Goal: Task Accomplishment & Management: Manage account settings

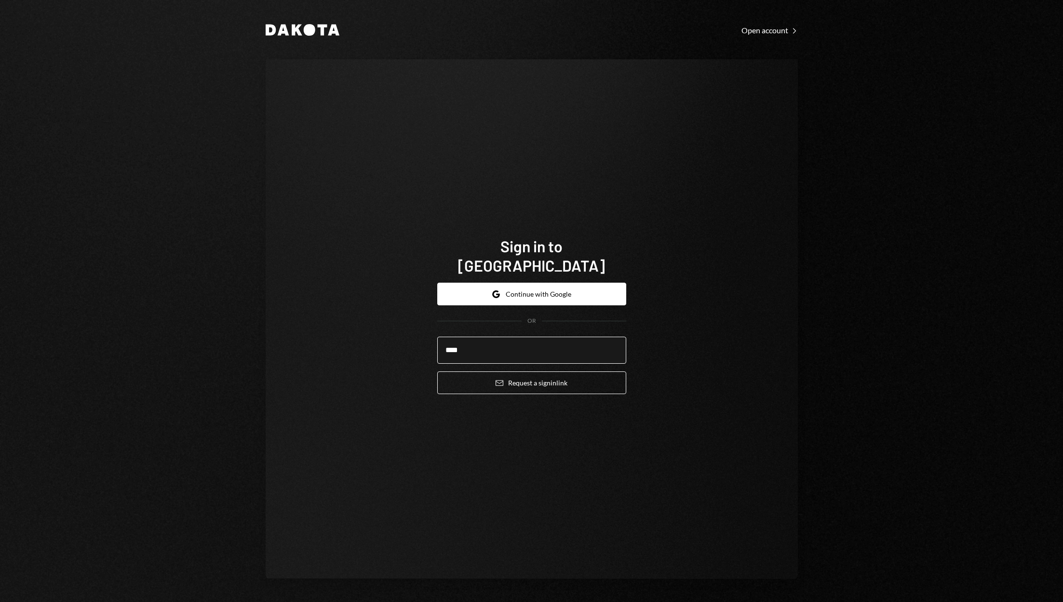
type input "**********"
click at [546, 373] on button "Email Request a sign in link" at bounding box center [531, 382] width 189 height 23
